Goal: Task Accomplishment & Management: Complete application form

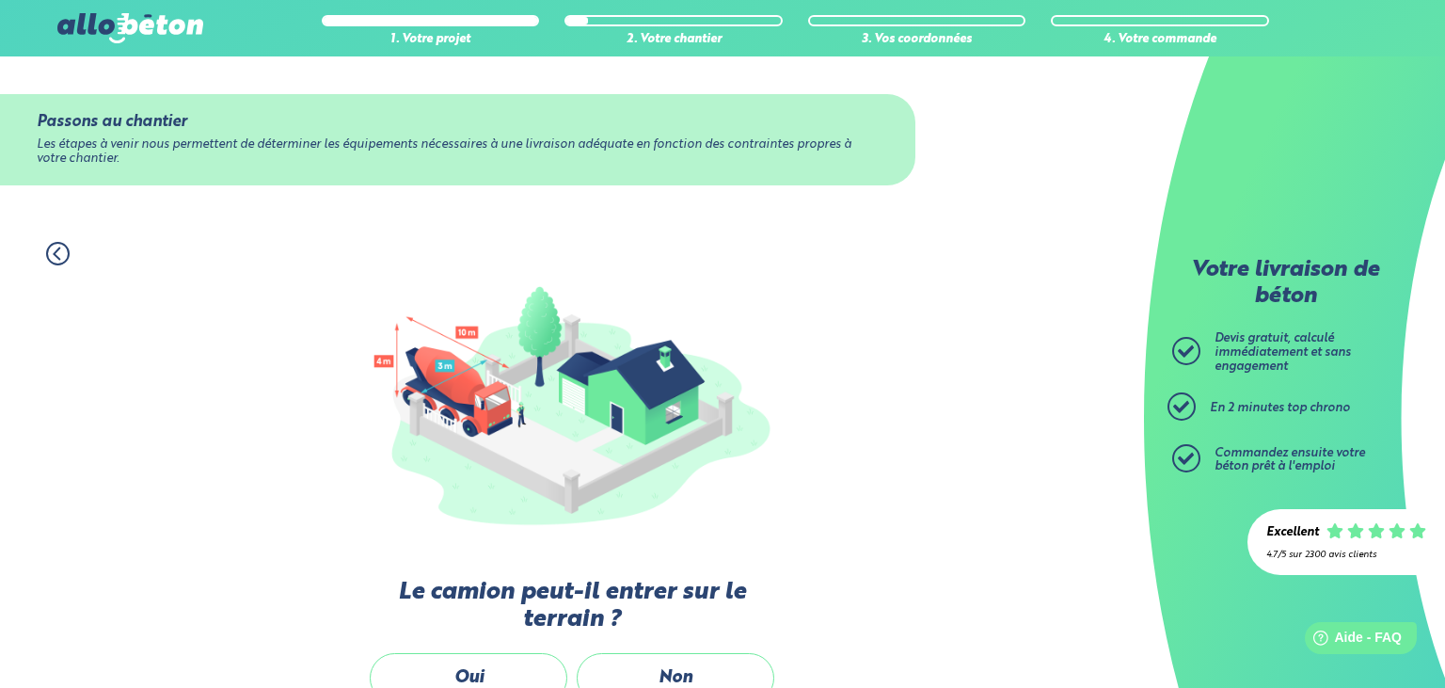
click at [850, 456] on div "1. Votre projet 2. Votre chantier 3. Vos coordonnées 4. Votre commande Passons …" at bounding box center [572, 610] width 1144 height 775
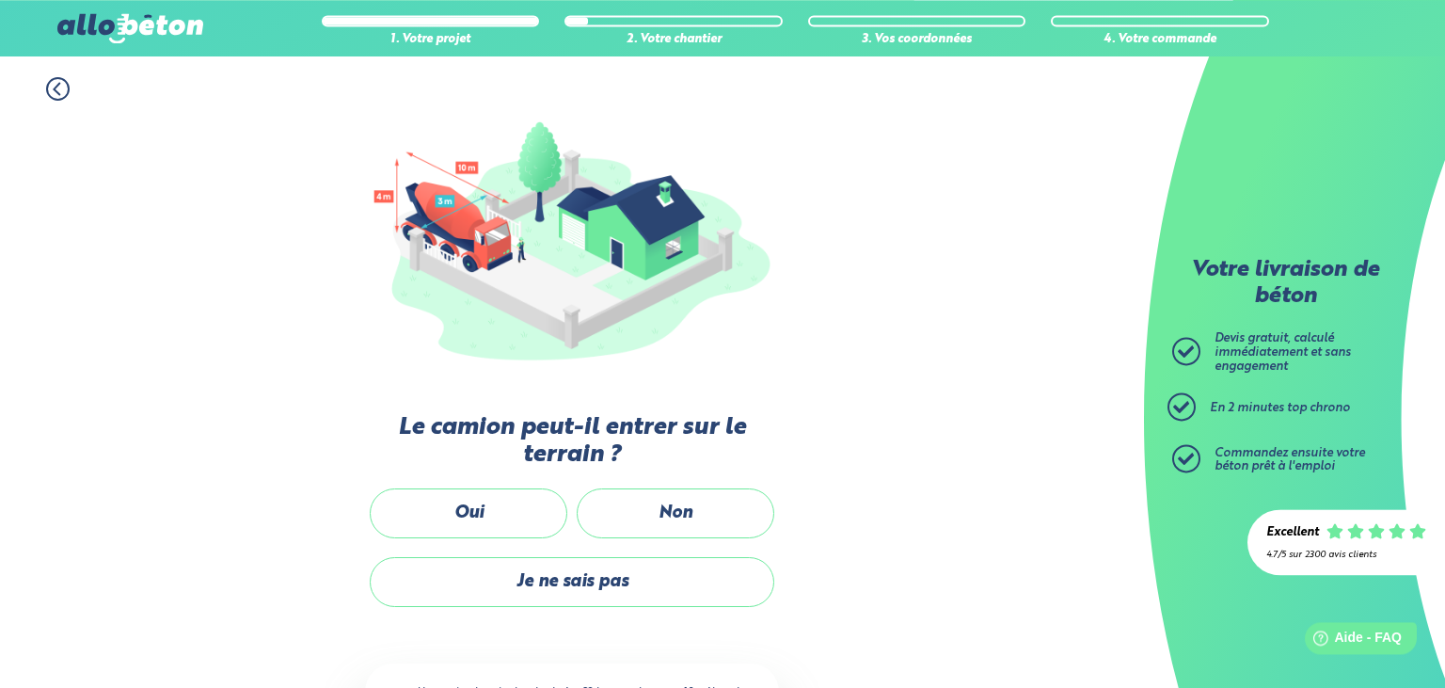
scroll to position [198, 0]
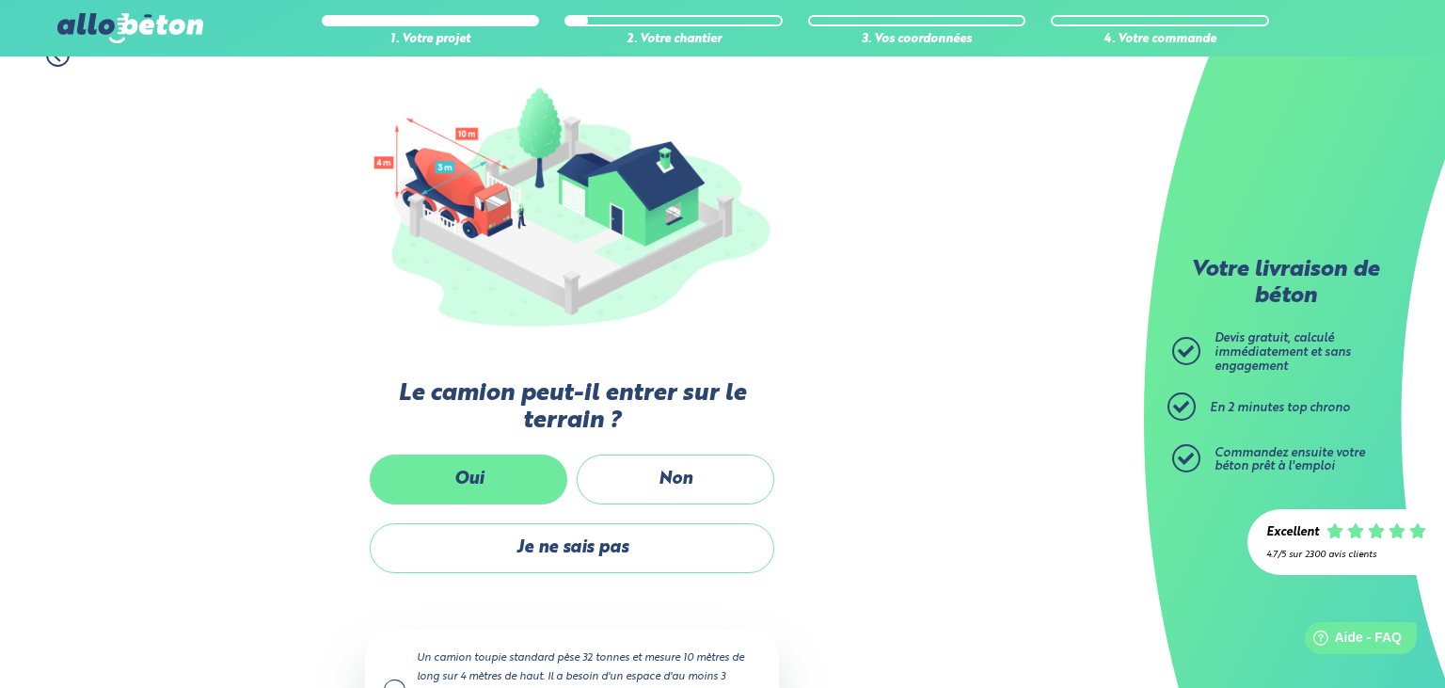
click at [462, 482] on label "Oui" at bounding box center [469, 479] width 198 height 50
click at [0, 0] on input "Oui" at bounding box center [0, 0] width 0 height 0
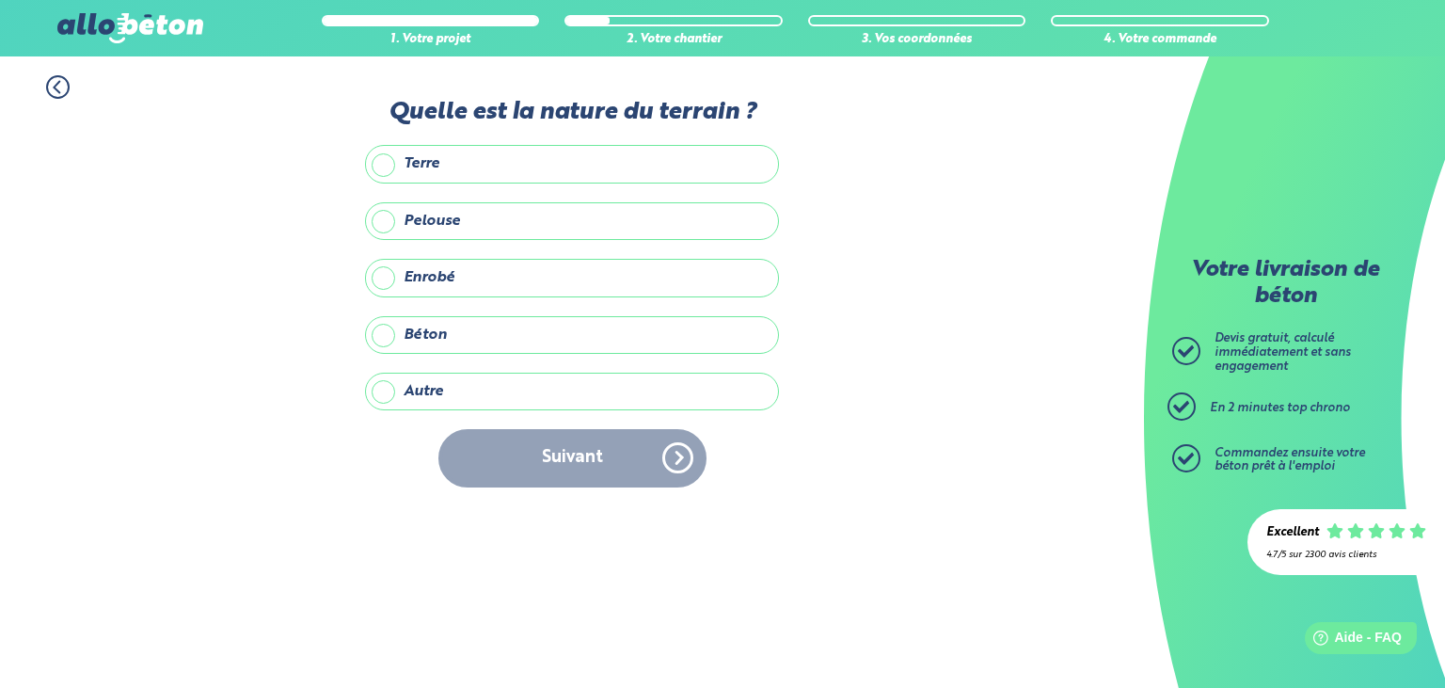
click at [388, 386] on label "Autre" at bounding box center [572, 391] width 414 height 38
click at [0, 0] on input "Autre" at bounding box center [0, 0] width 0 height 0
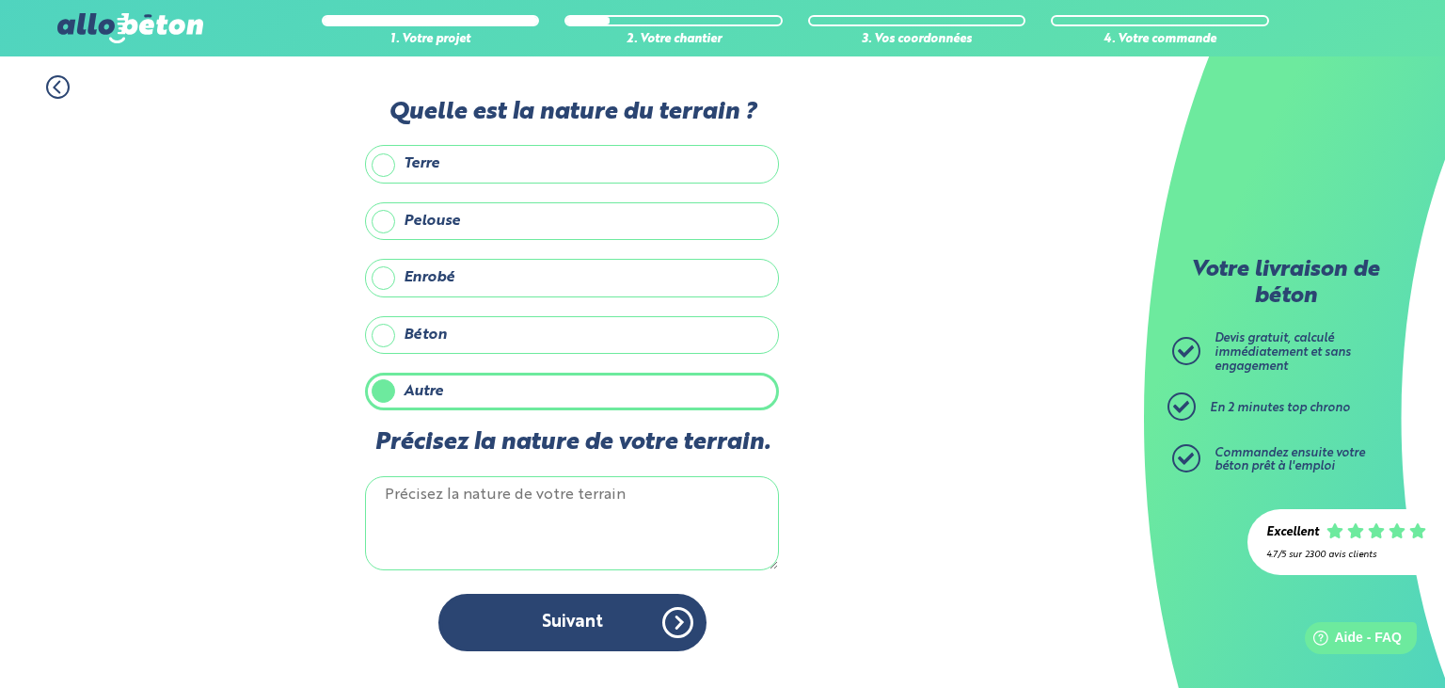
click at [515, 488] on textarea "Précisez la nature de votre terrain." at bounding box center [572, 523] width 414 height 94
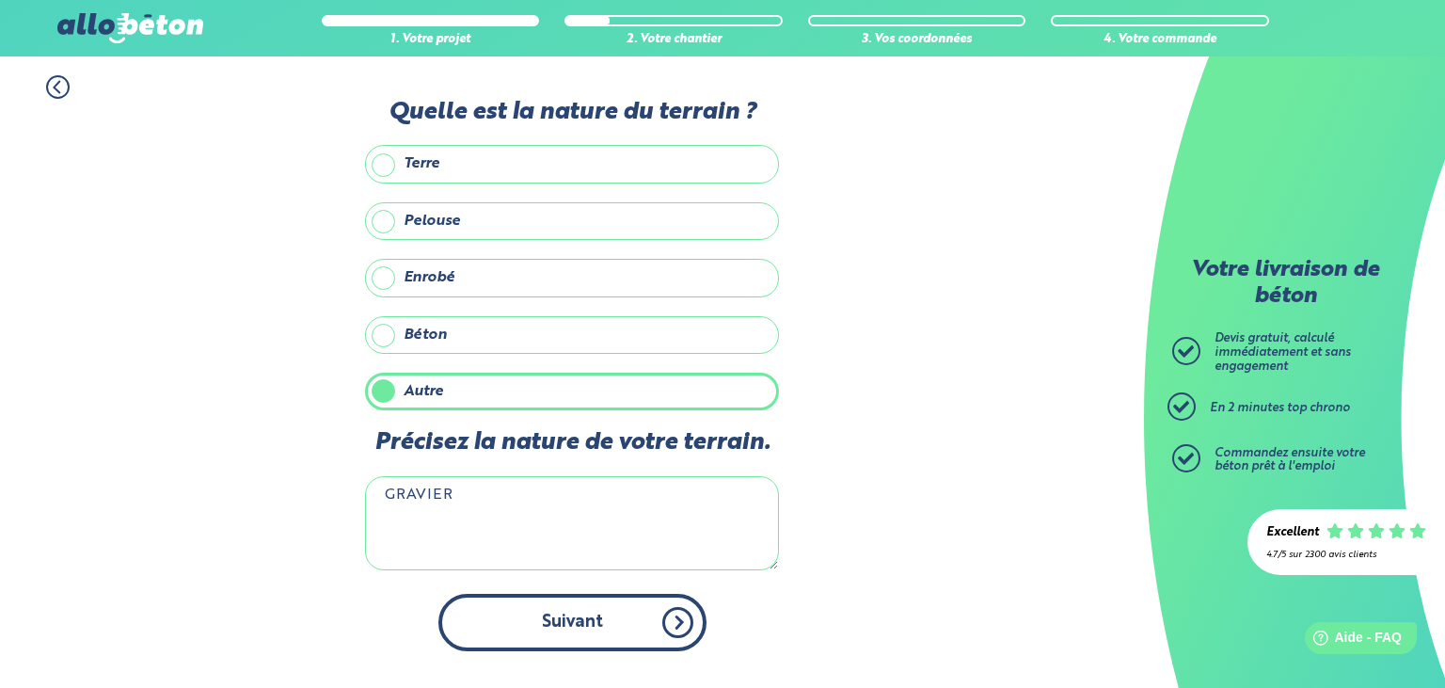
type textarea "GRAVIER"
click at [526, 620] on button "Suivant" at bounding box center [572, 622] width 268 height 57
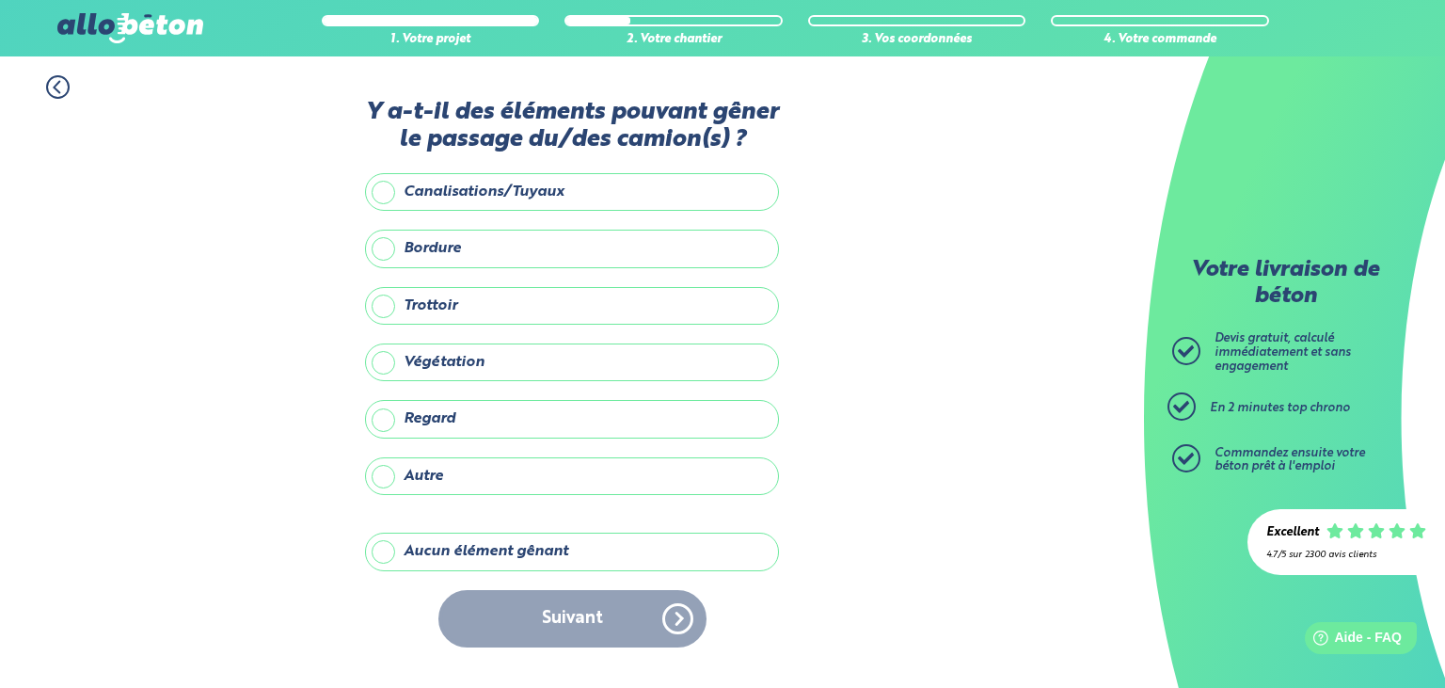
click at [392, 307] on label "Trottoir" at bounding box center [572, 306] width 414 height 38
click at [0, 0] on input "Trottoir" at bounding box center [0, 0] width 0 height 0
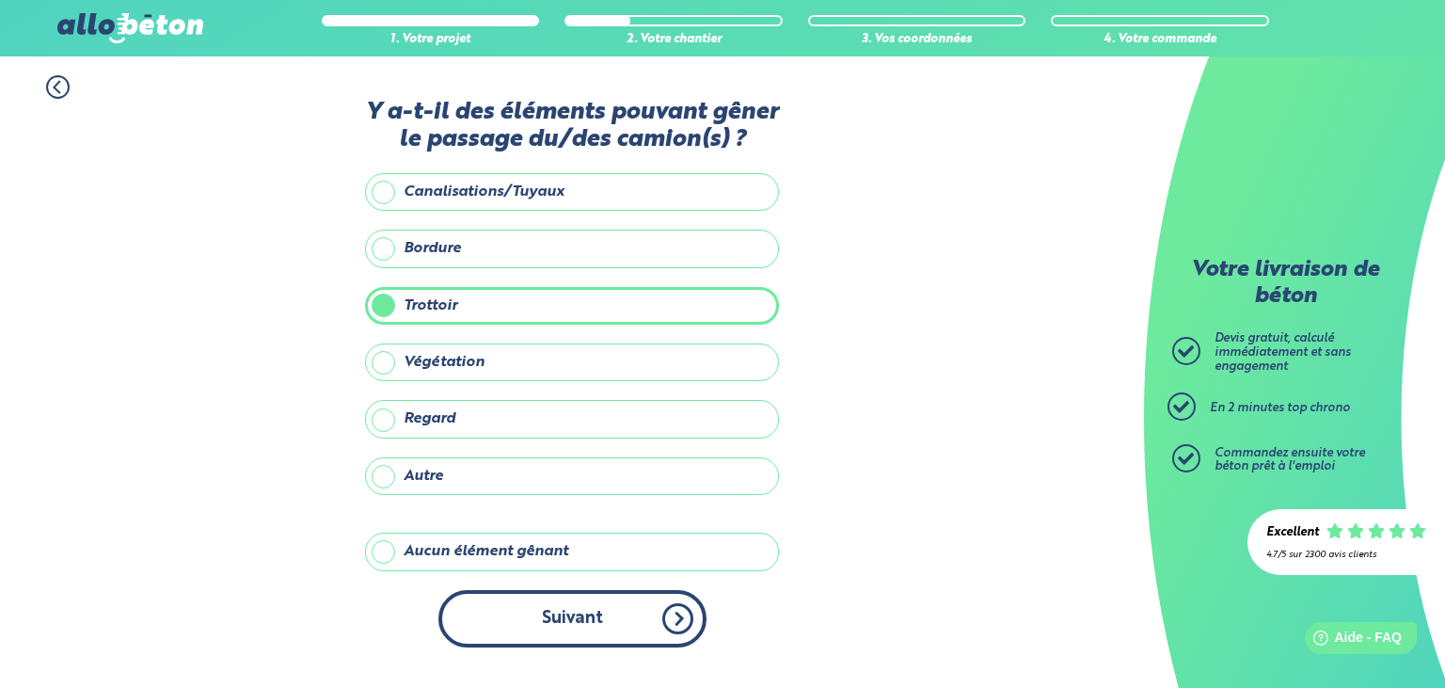
click at [469, 617] on button "Suivant" at bounding box center [572, 618] width 268 height 57
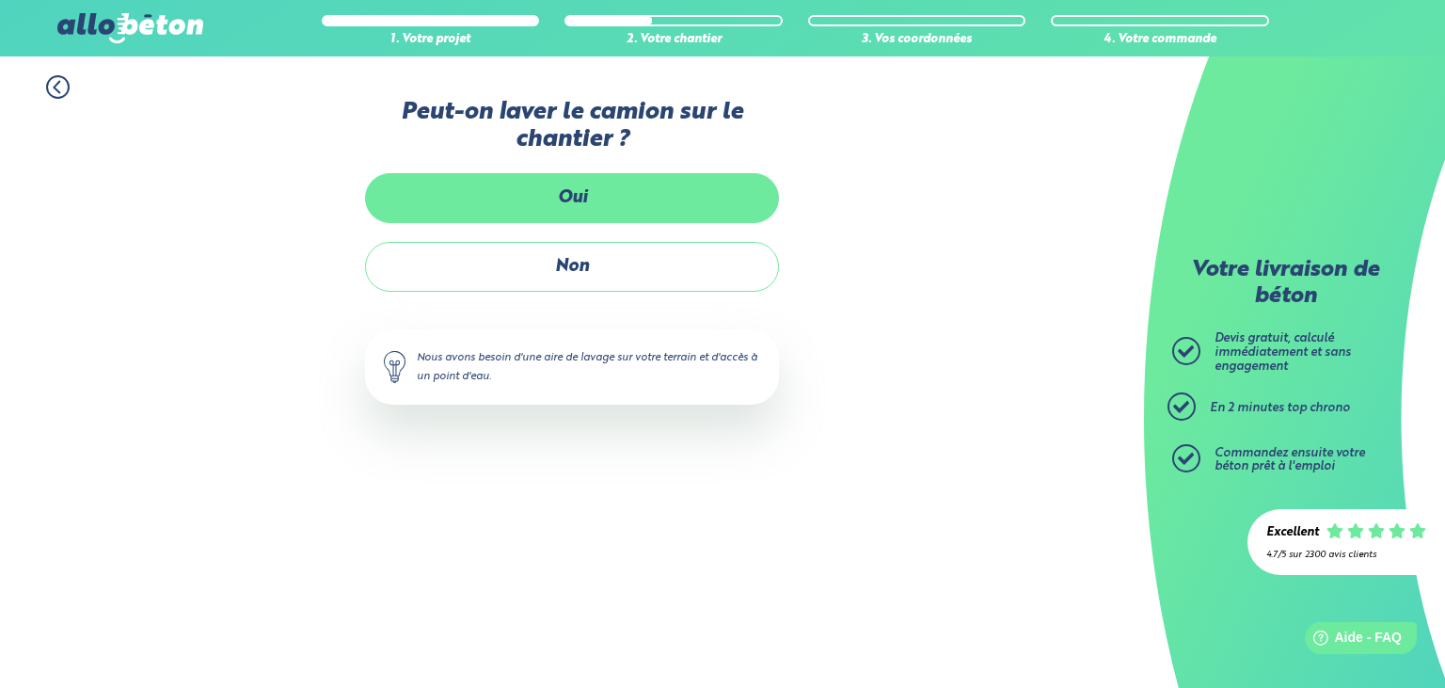
click at [564, 198] on label "Oui" at bounding box center [572, 198] width 414 height 50
click at [0, 0] on input "Oui" at bounding box center [0, 0] width 0 height 0
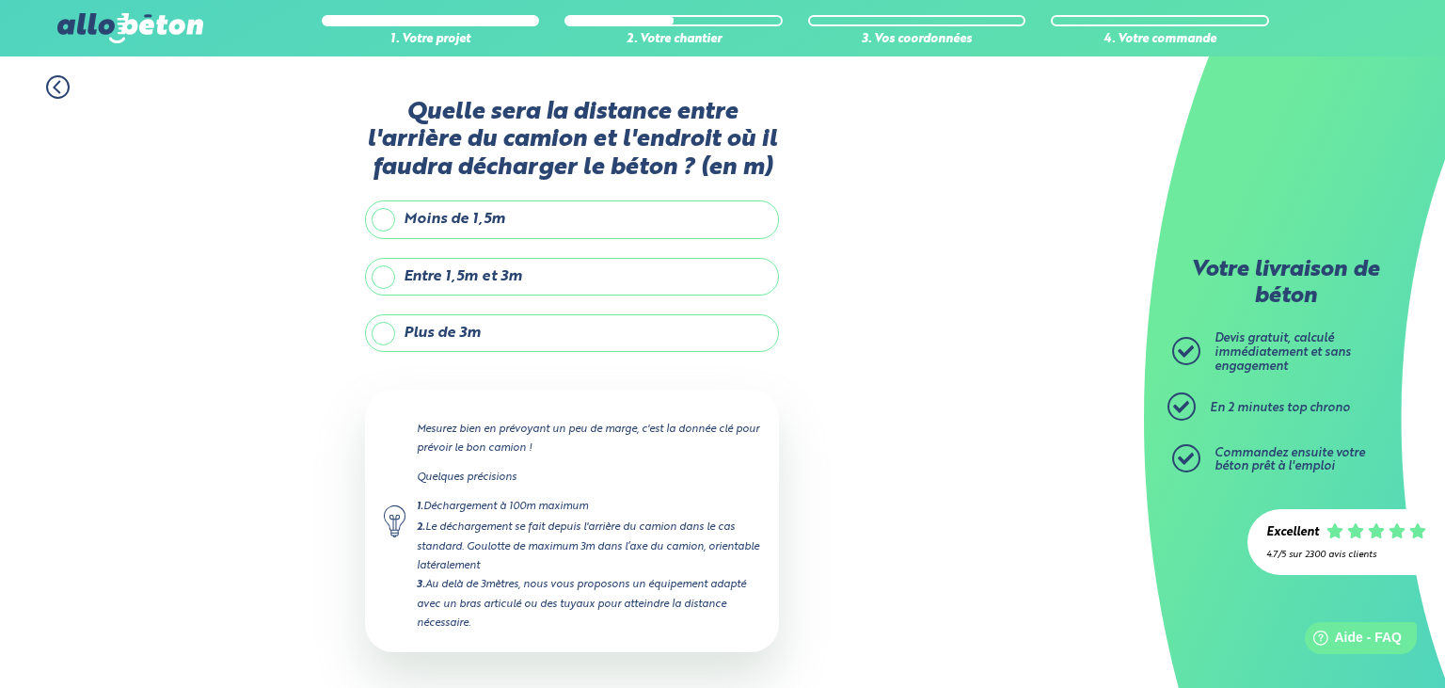
click at [536, 274] on label "Entre 1,5m et 3m" at bounding box center [572, 277] width 414 height 38
click at [0, 0] on input "Entre 1,5m et 3m" at bounding box center [0, 0] width 0 height 0
click at [855, 472] on div "1. Votre projet 2. Votre chantier 3. Vos coordonnées 4. Votre commande Quelle s…" at bounding box center [572, 410] width 1144 height 709
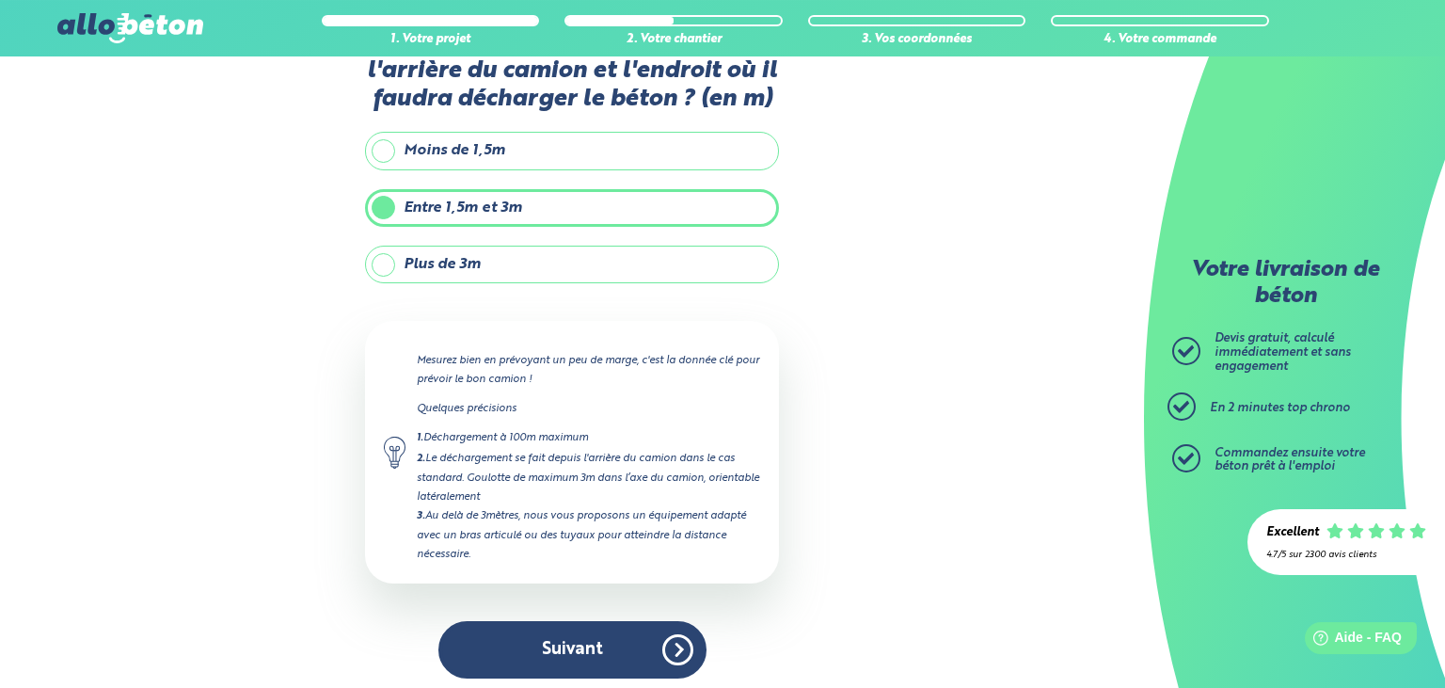
scroll to position [72, 0]
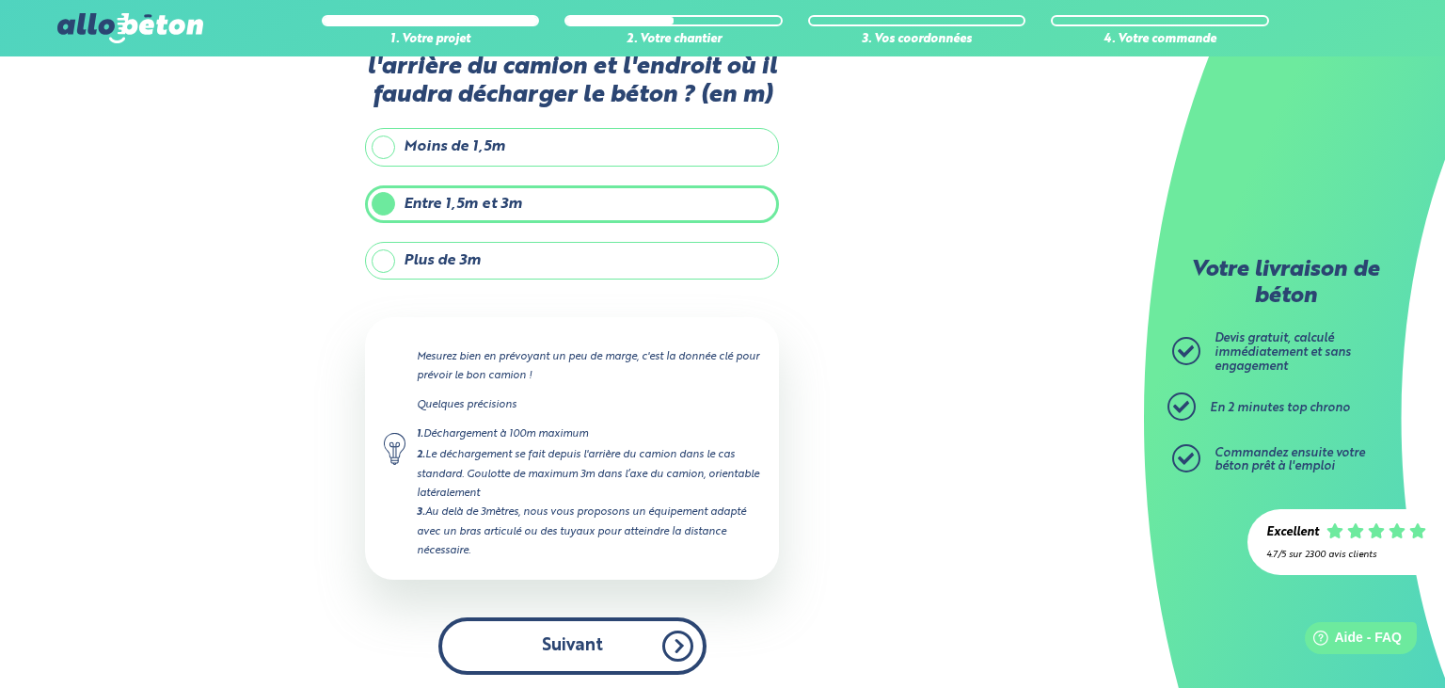
click at [607, 646] on button "Suivant" at bounding box center [572, 645] width 268 height 57
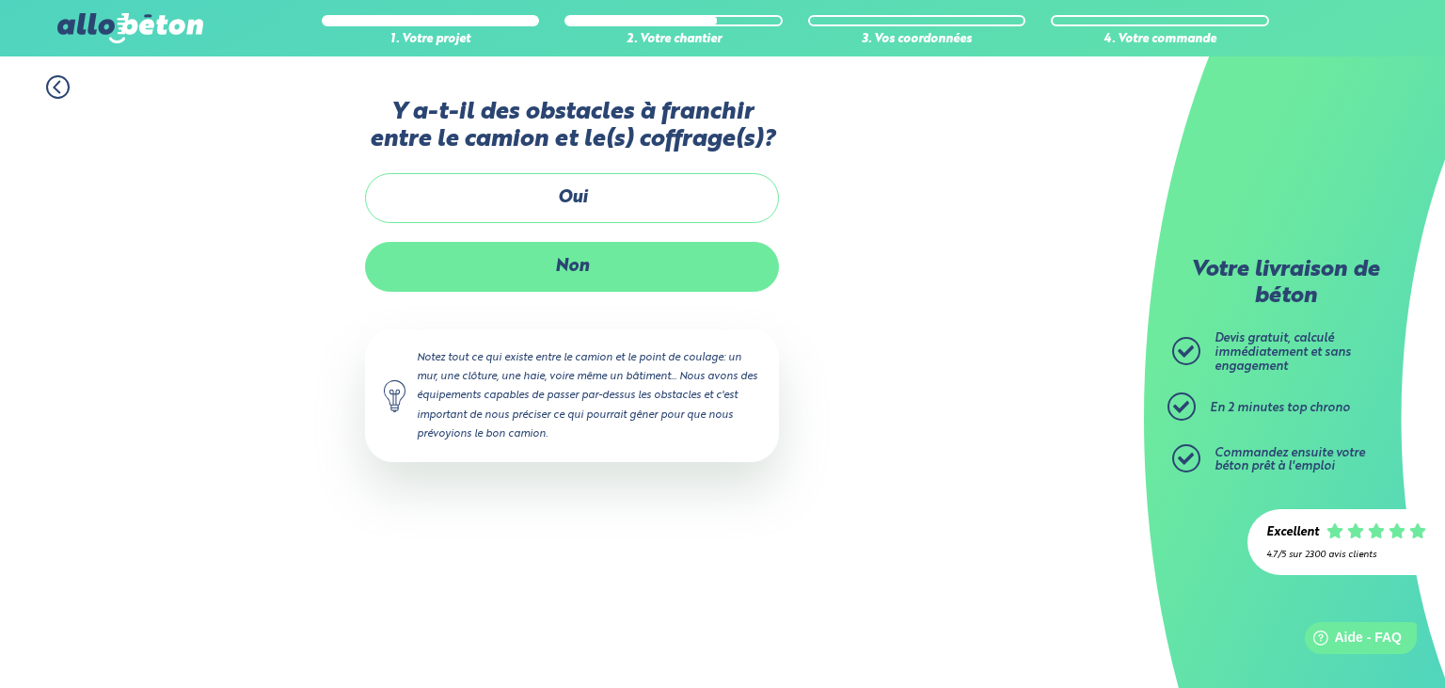
click at [552, 281] on label "Non" at bounding box center [572, 267] width 414 height 50
click at [0, 0] on input "Non" at bounding box center [0, 0] width 0 height 0
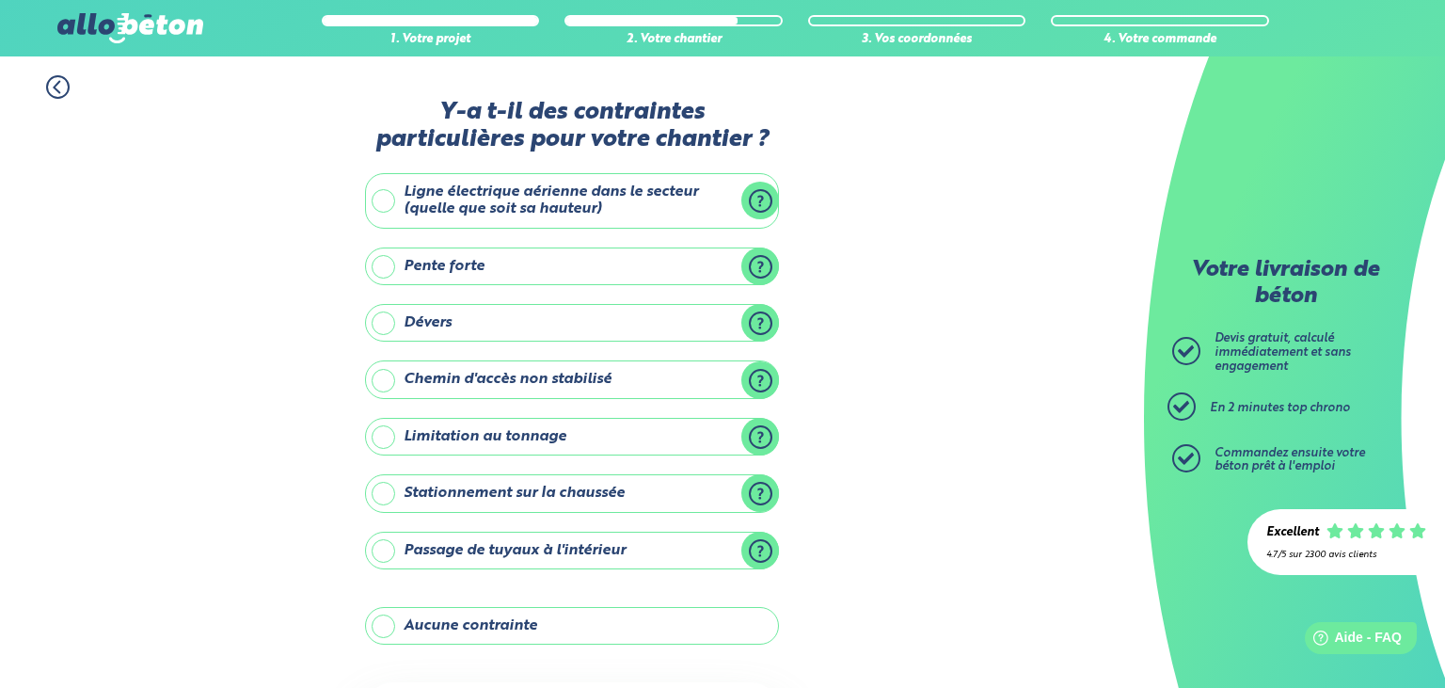
click at [383, 198] on label "Ligne électrique aérienne dans le secteur (quelle que soit sa hauteur)" at bounding box center [572, 200] width 414 height 55
click at [0, 0] on input "Ligne électrique aérienne dans le secteur (quelle que soit sa hauteur)" at bounding box center [0, 0] width 0 height 0
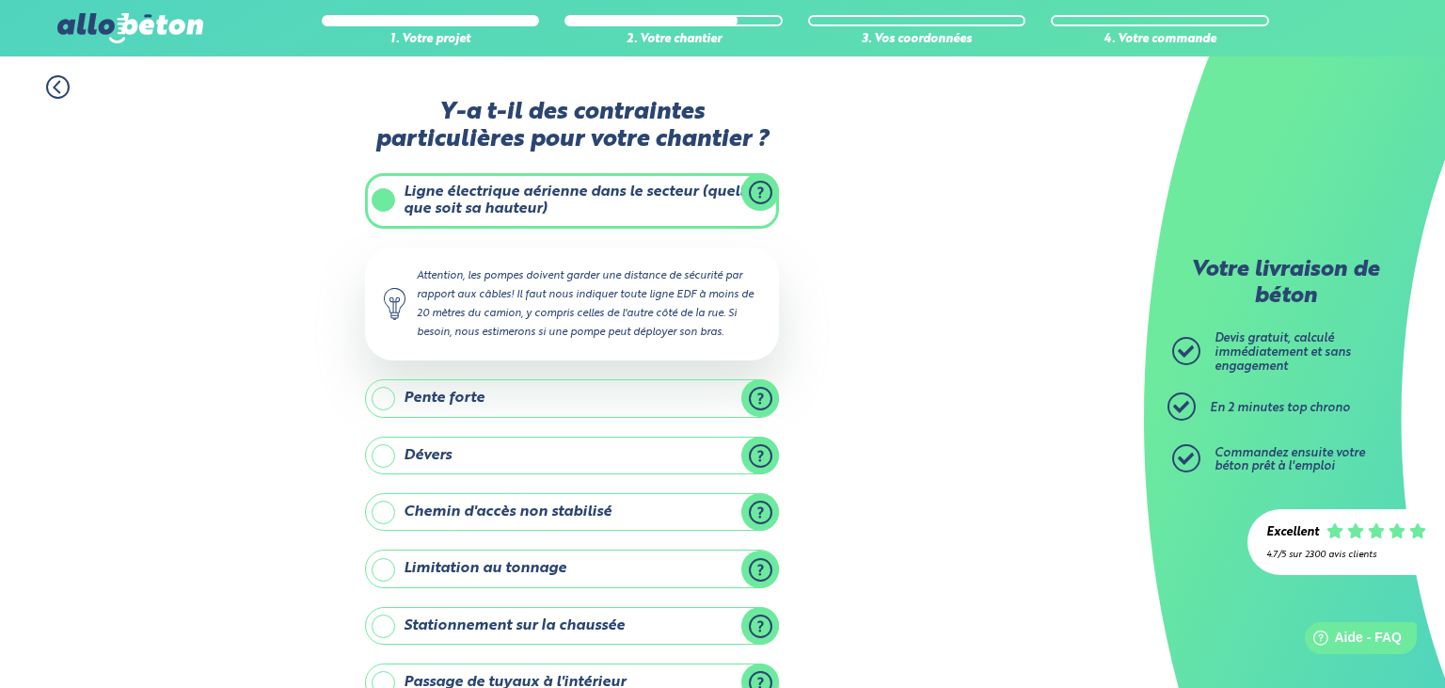
click at [273, 289] on div "1. Votre projet 2. Votre chantier 3. Vos coordonnées 4. Votre commande Y-a t-il…" at bounding box center [572, 529] width 1144 height 947
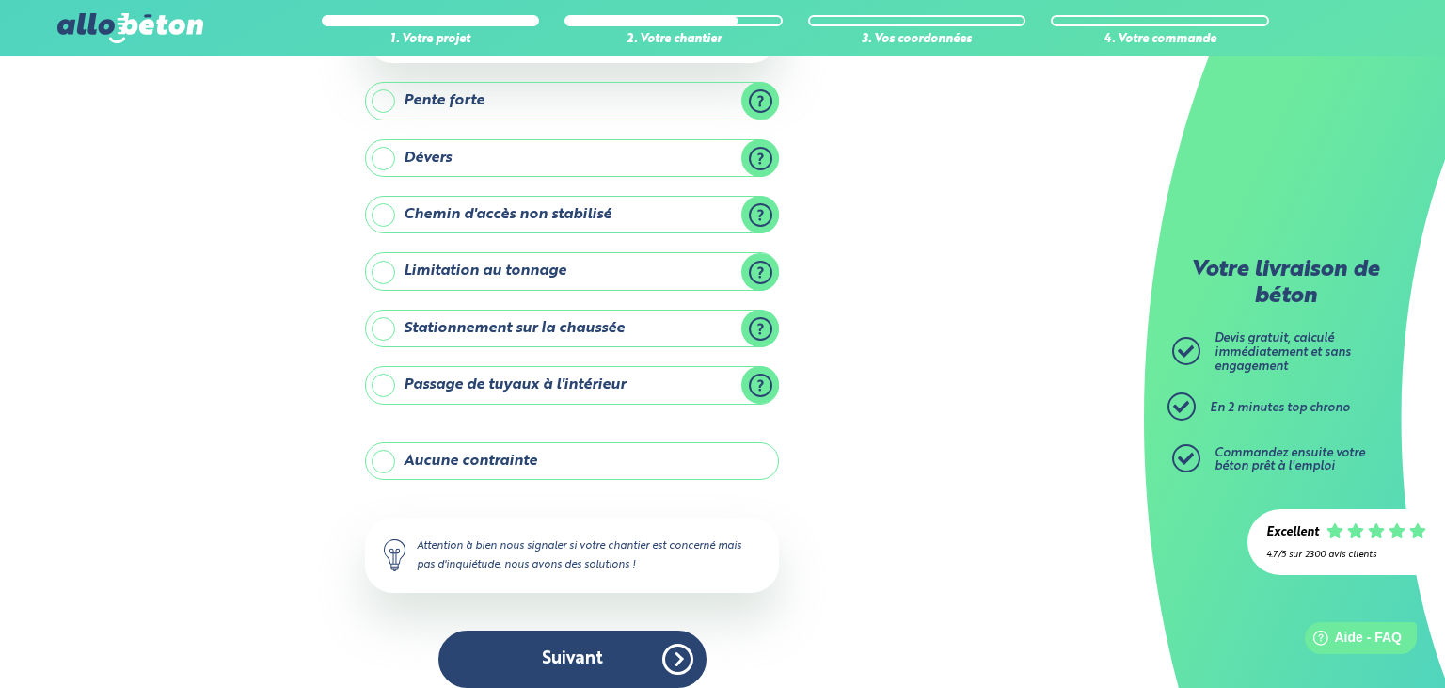
scroll to position [312, 0]
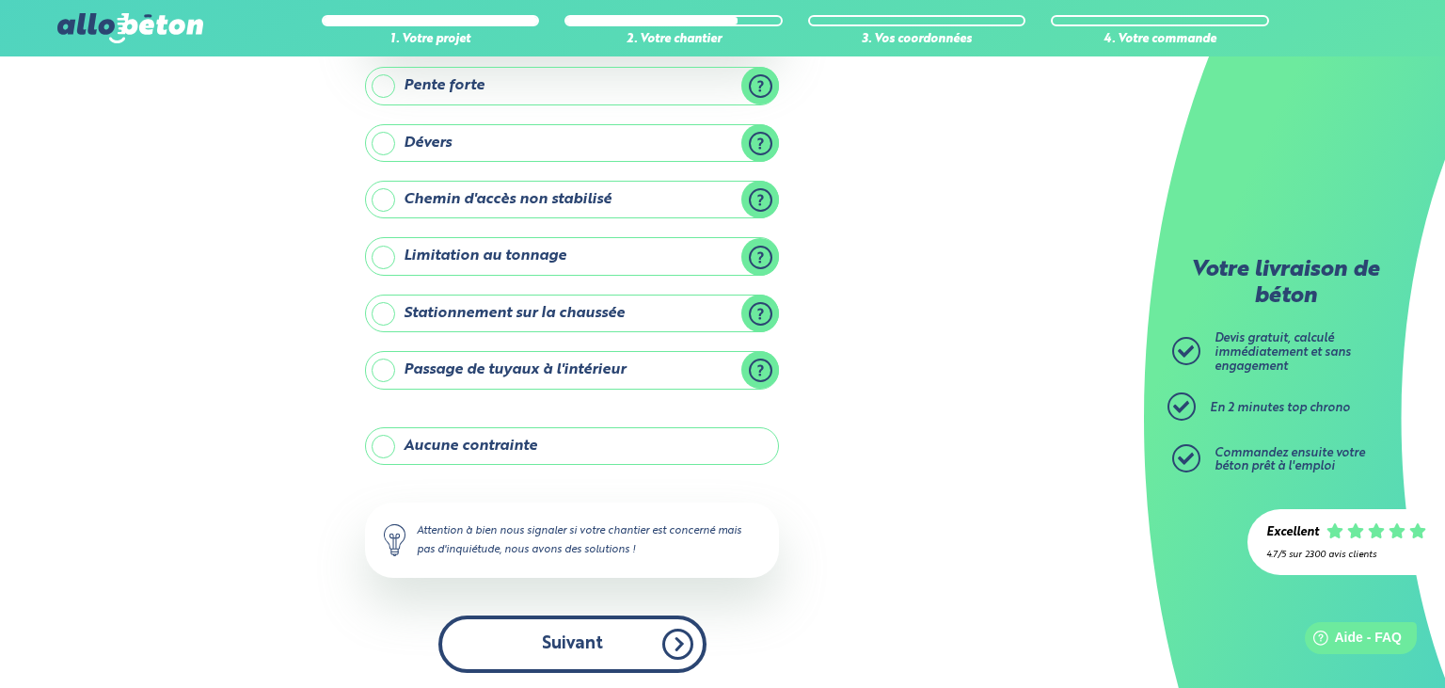
click at [527, 645] on button "Suivant" at bounding box center [572, 643] width 268 height 57
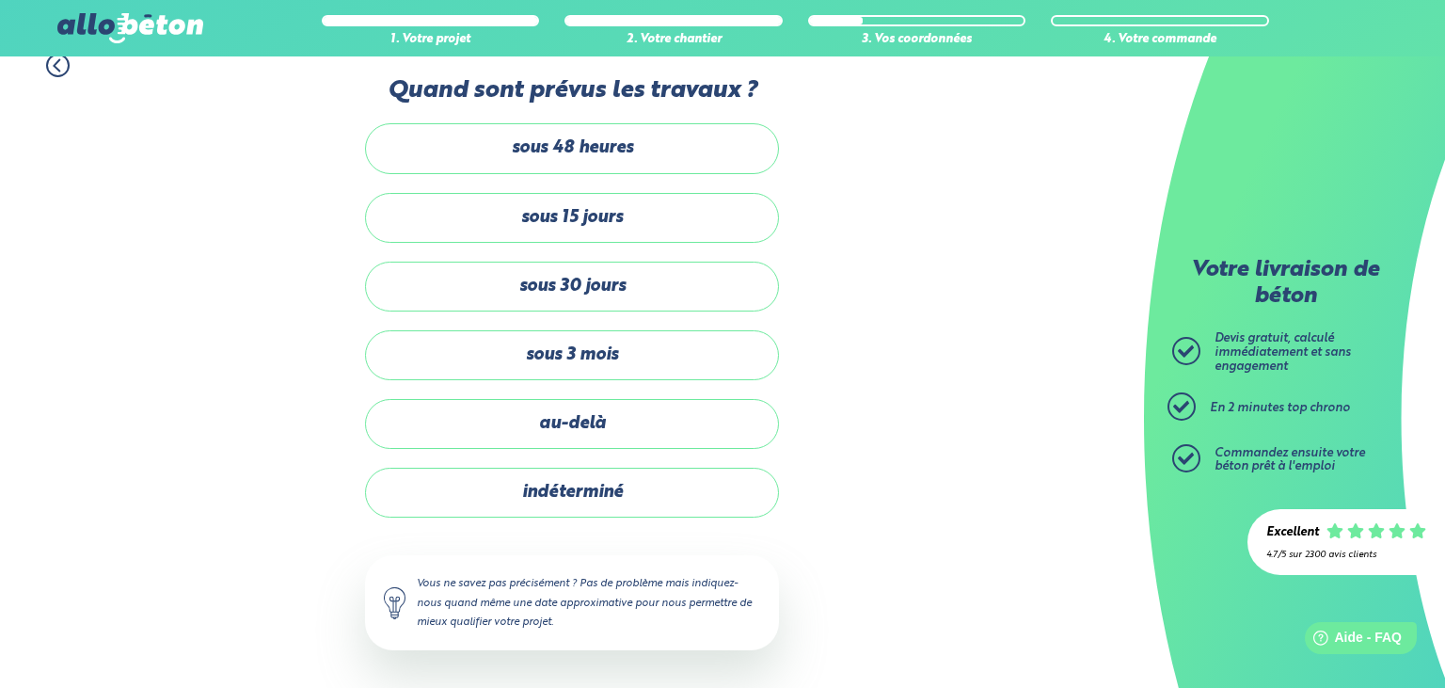
scroll to position [19, 0]
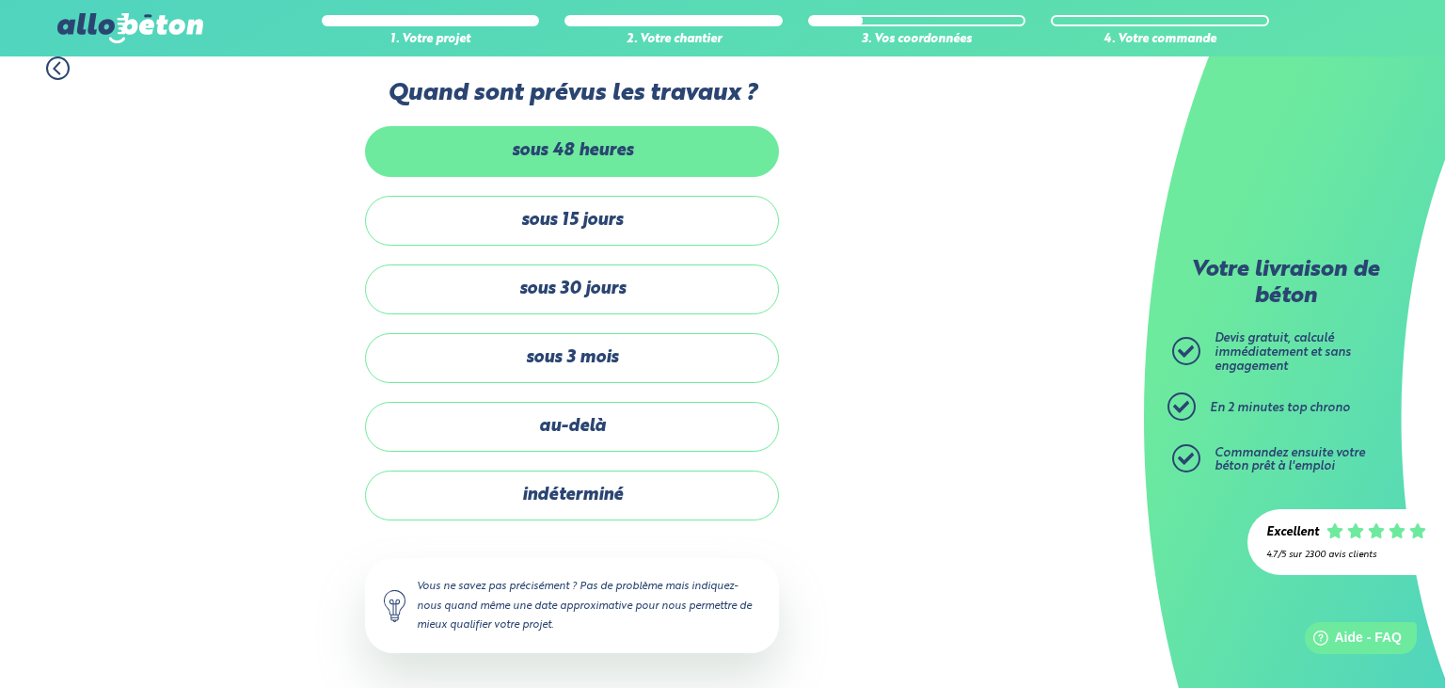
click at [561, 158] on label "sous 48 heures" at bounding box center [572, 151] width 414 height 50
click at [0, 0] on input "sous 48 heures" at bounding box center [0, 0] width 0 height 0
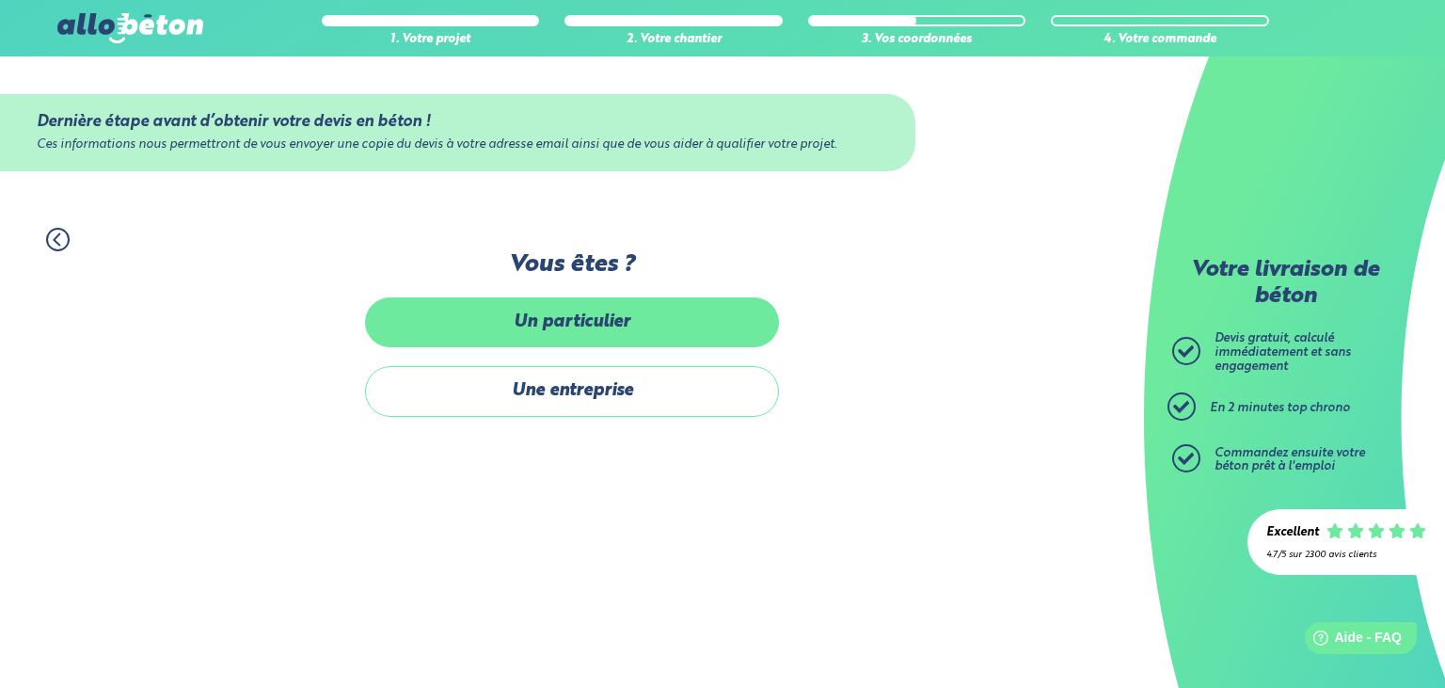
click at [527, 319] on label "Un particulier" at bounding box center [572, 322] width 414 height 50
click at [0, 0] on input "Un particulier" at bounding box center [0, 0] width 0 height 0
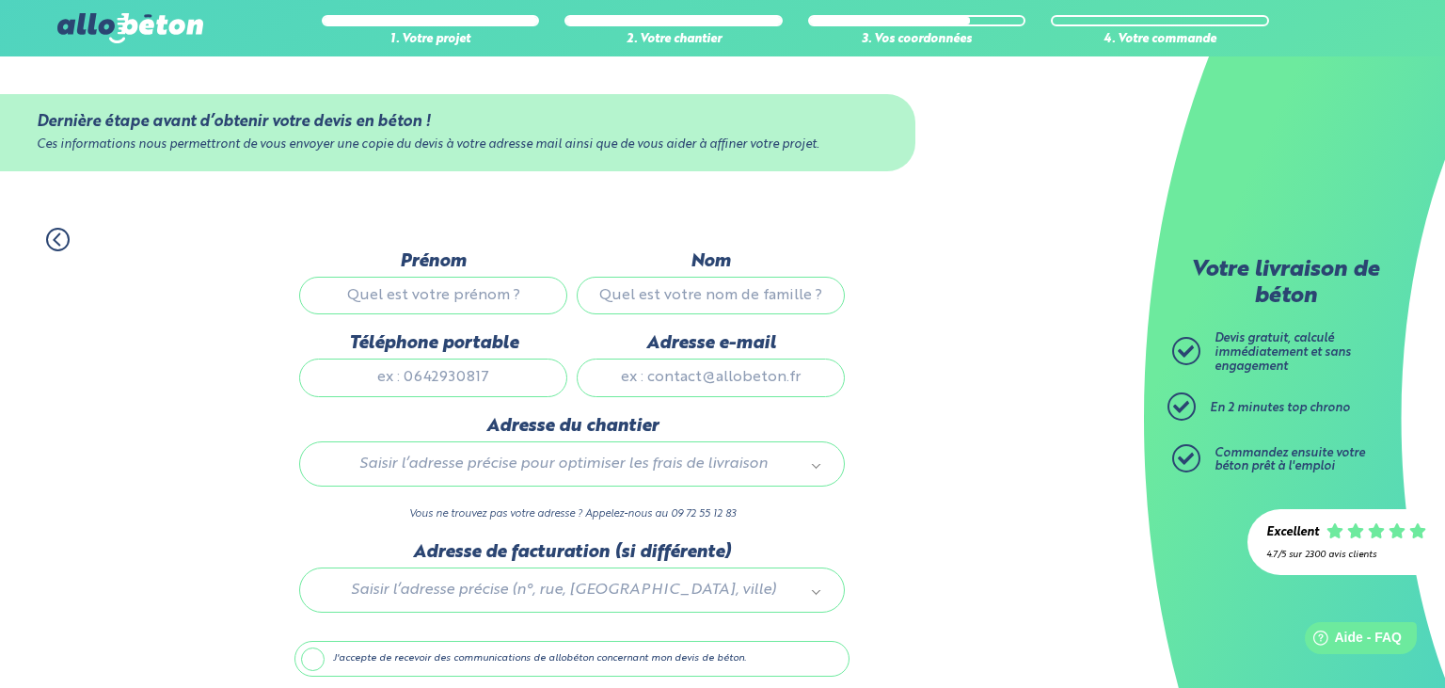
click at [514, 297] on input "Prénom" at bounding box center [433, 296] width 268 height 38
type input "LUDIVINE"
click at [673, 306] on input "Nom" at bounding box center [711, 296] width 268 height 38
type input "DEZ"
click at [499, 378] on input "Téléphone portable" at bounding box center [433, 377] width 268 height 38
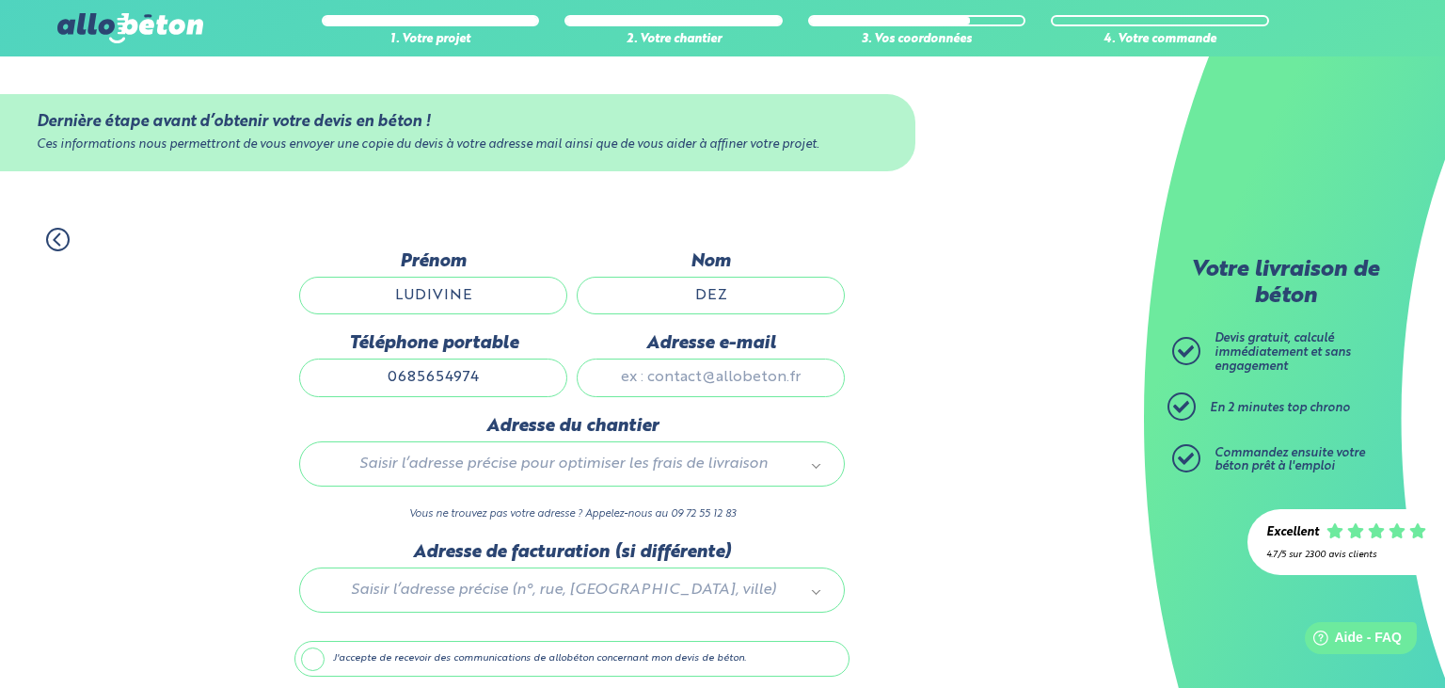
type input "0685654974"
click at [756, 388] on input "Adresse e-mail" at bounding box center [711, 377] width 268 height 38
type input "[EMAIL_ADDRESS][DOMAIN_NAME]"
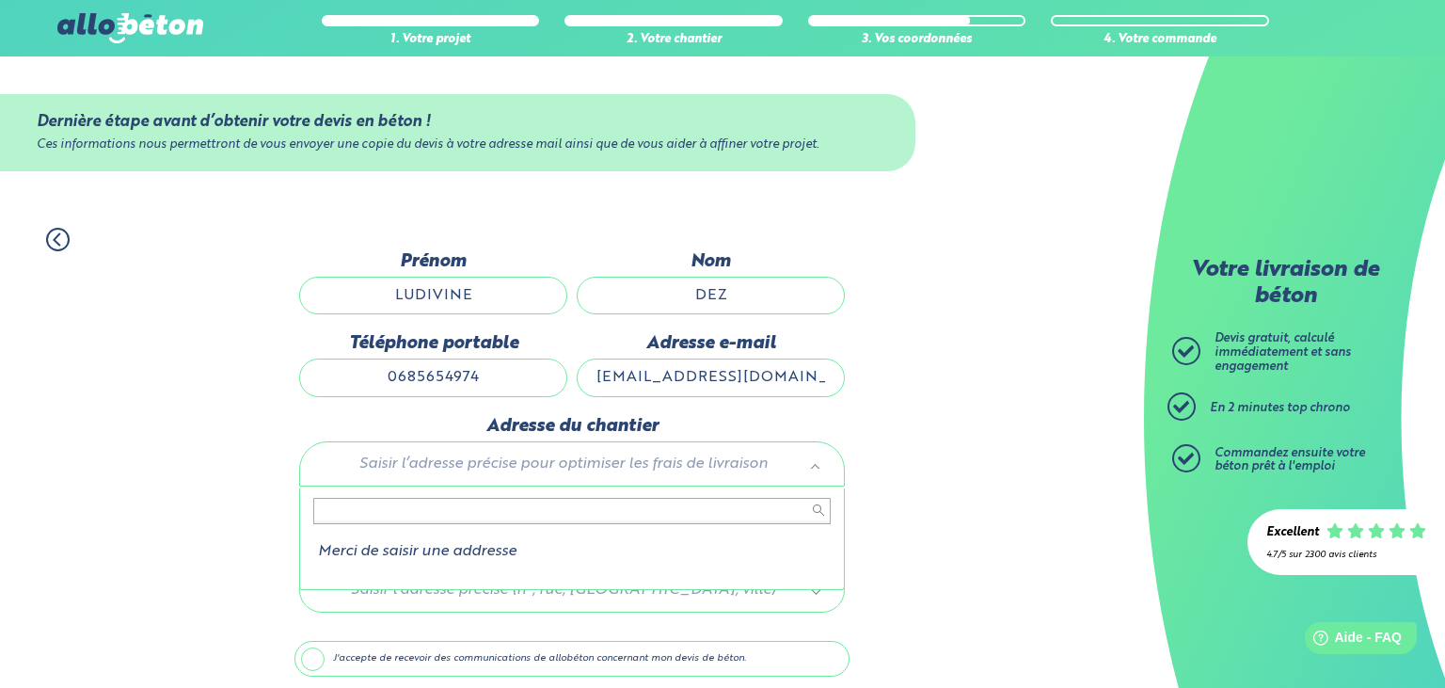
click at [684, 474] on body "09 72 55 12 83 Conseils et Appel Gratuits nos produits le béton prêt à l'emploi…" at bounding box center [722, 381] width 1445 height 762
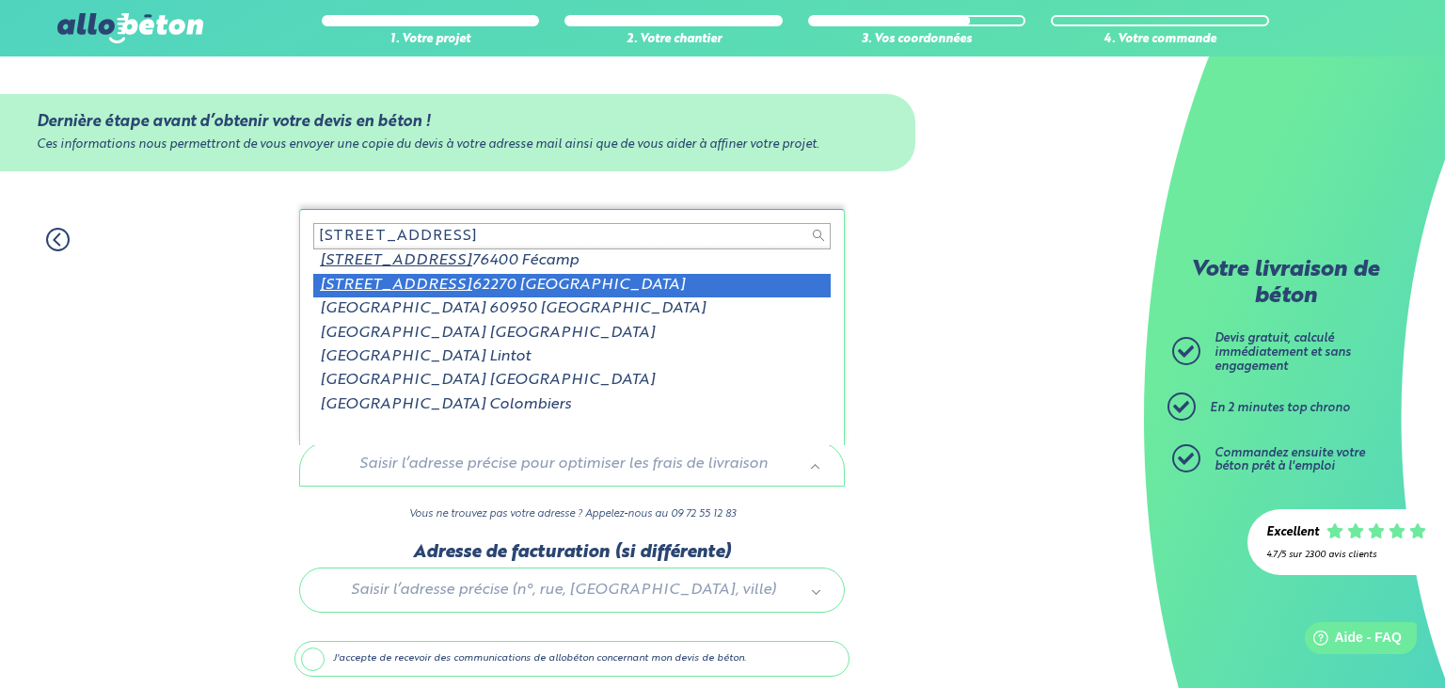
type input "[STREET_ADDRESS]"
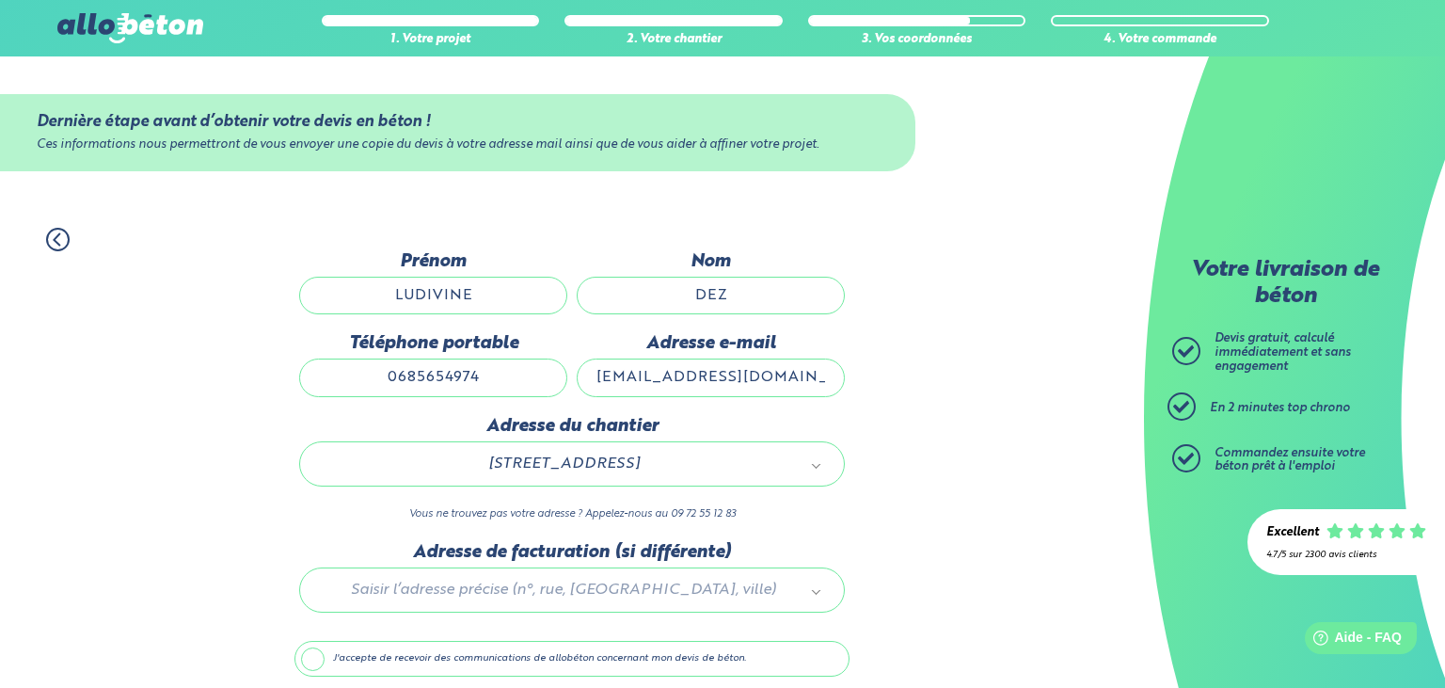
click at [230, 533] on div "1. Votre projet 2. Votre chantier 3. Vos coordonnées 4. Votre commande Dernière…" at bounding box center [572, 485] width 1144 height 553
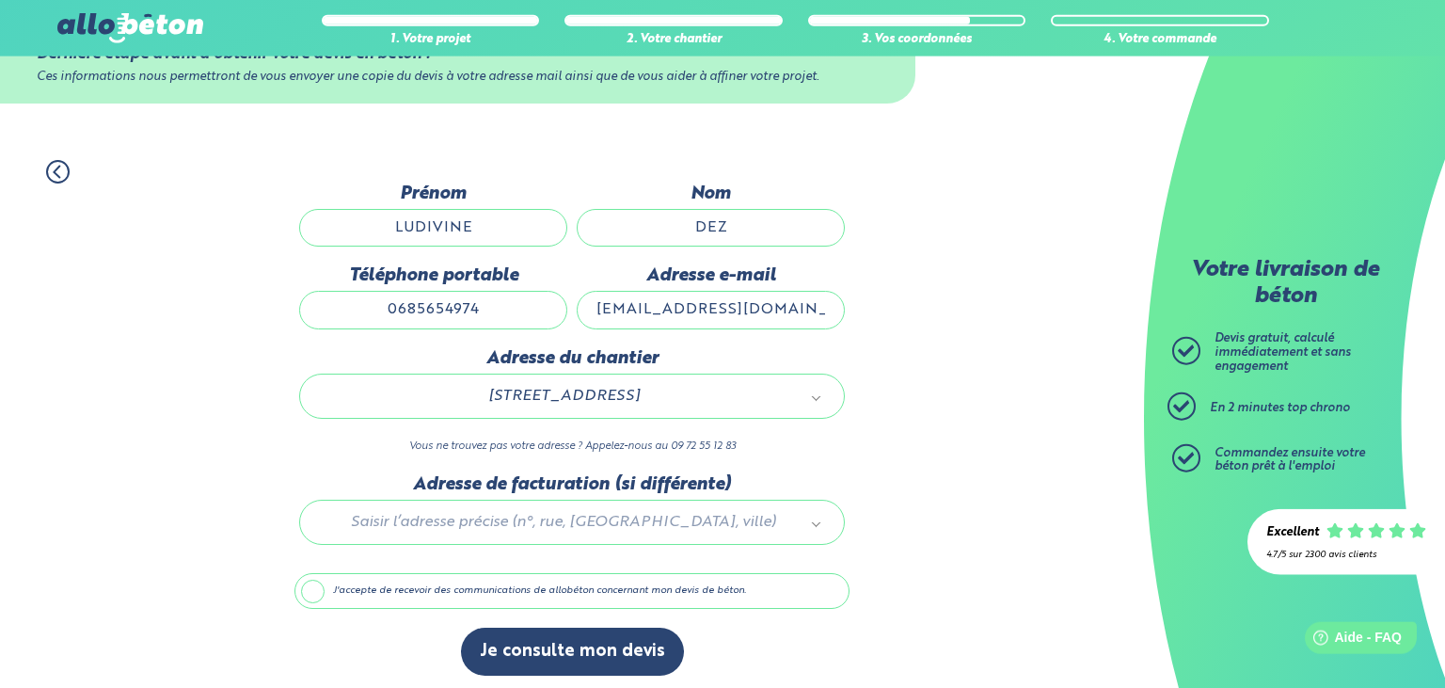
scroll to position [79, 0]
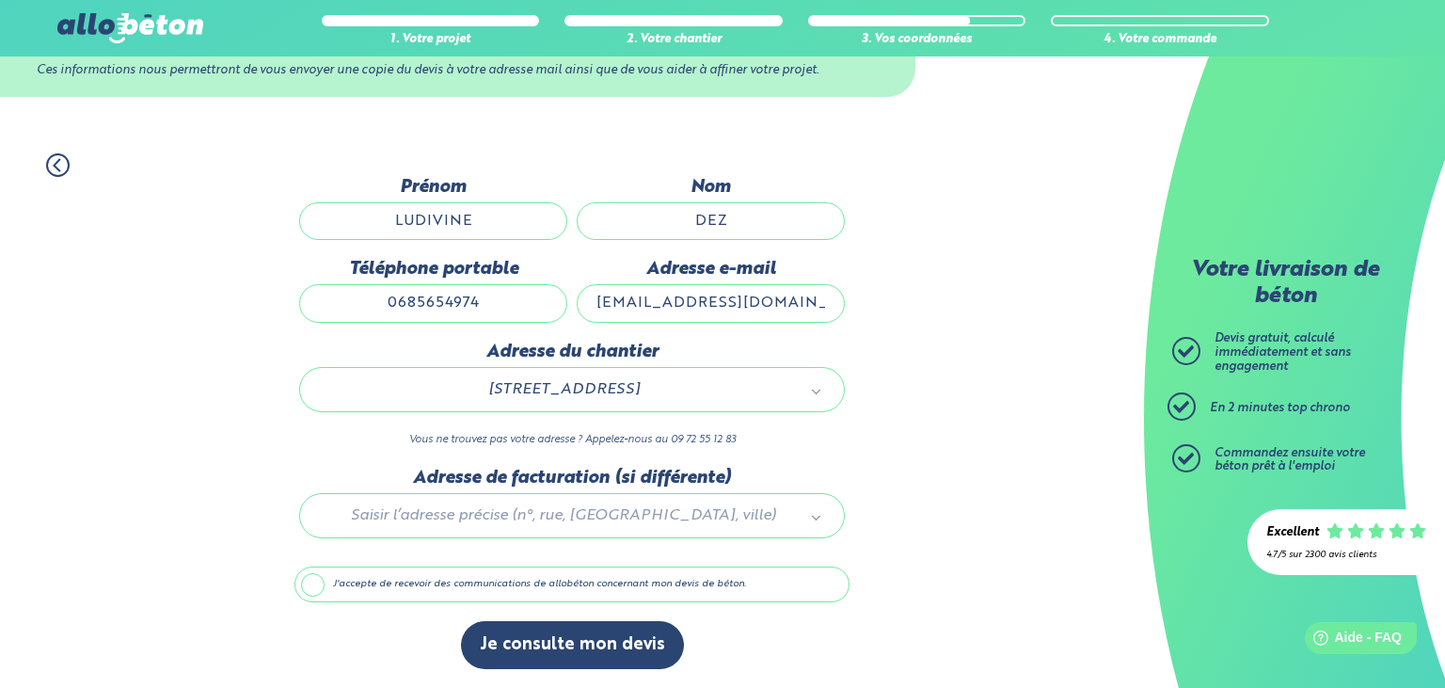
click at [305, 585] on label "J'accepte de recevoir des communications de allobéton concernant mon devis de b…" at bounding box center [571, 584] width 555 height 36
click at [0, 0] on input "J'accepte de recevoir des communications de allobéton concernant mon devis de b…" at bounding box center [0, 0] width 0 height 0
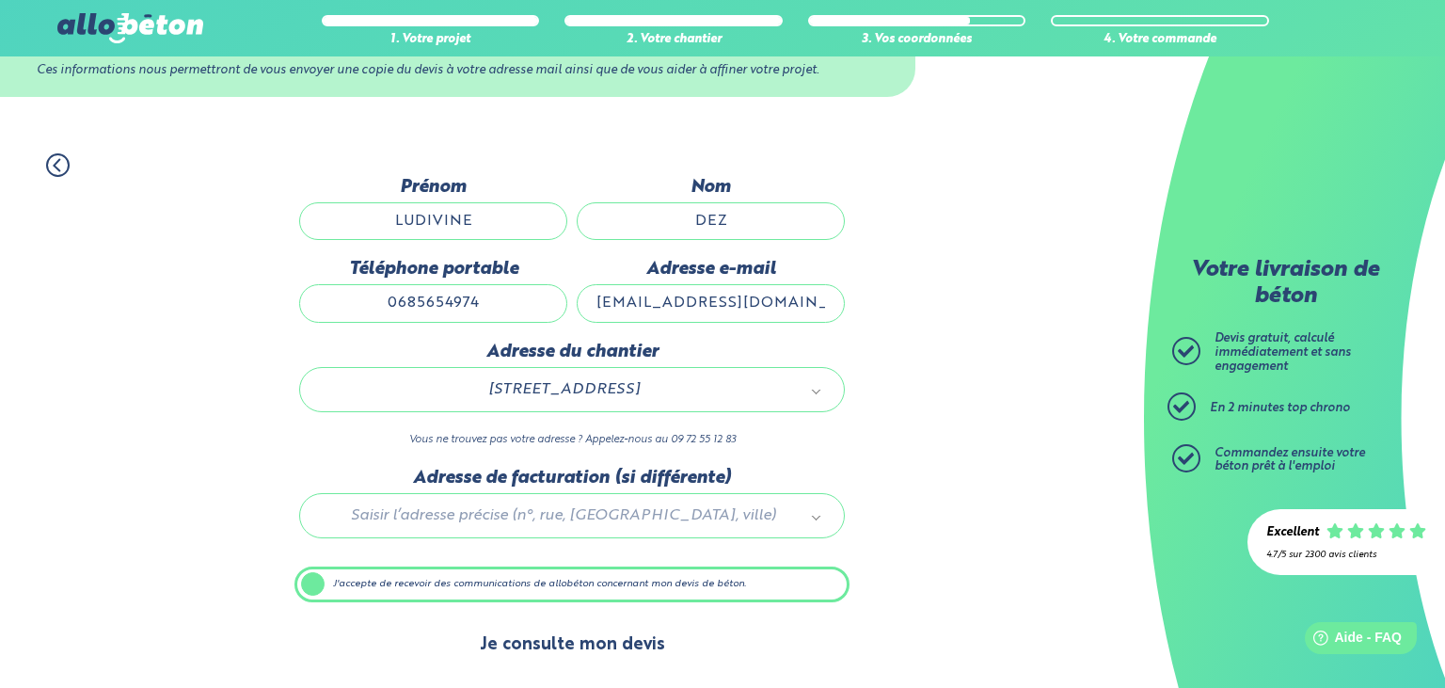
click at [572, 649] on button "Je consulte mon devis" at bounding box center [572, 645] width 223 height 48
